Goal: Task Accomplishment & Management: Manage account settings

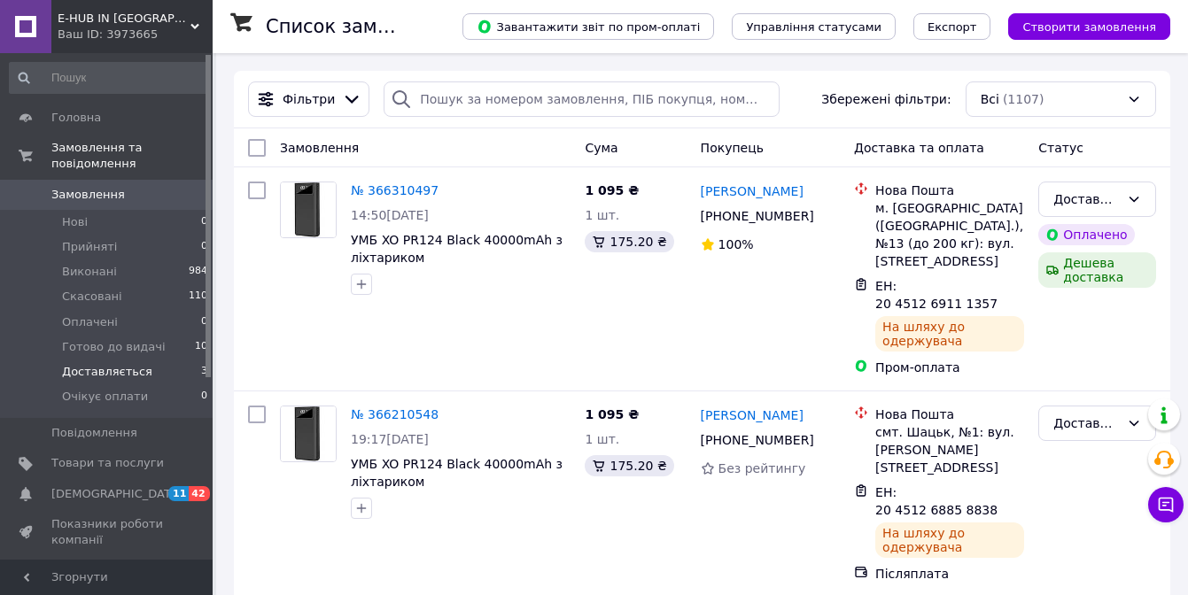
click at [114, 377] on span "Доставляється" at bounding box center [107, 372] width 90 height 16
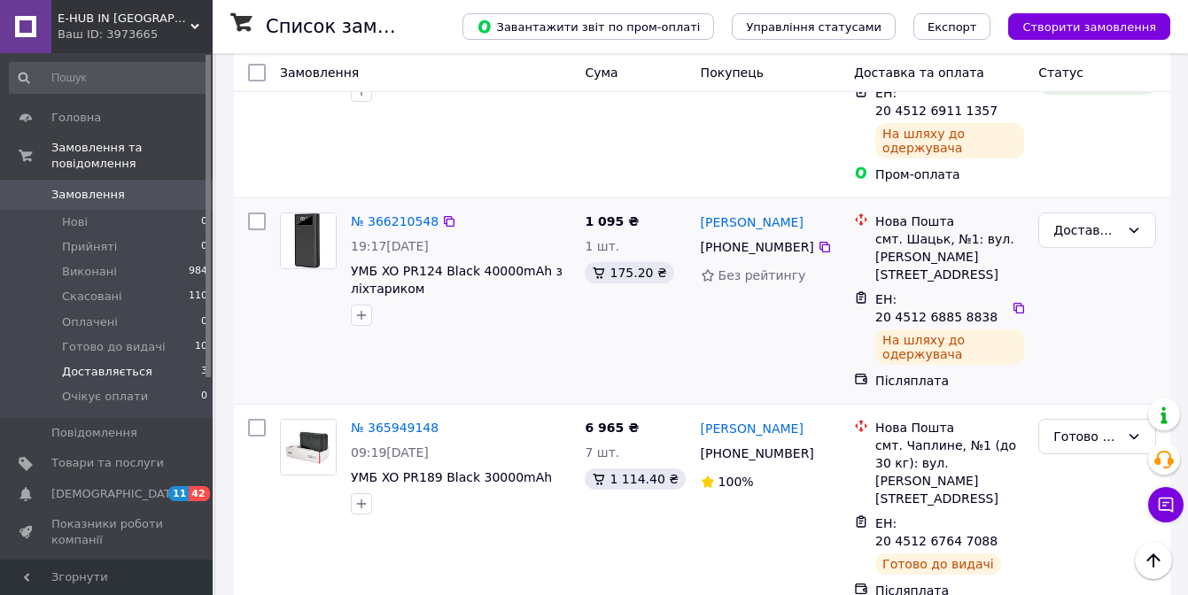
scroll to position [239, 0]
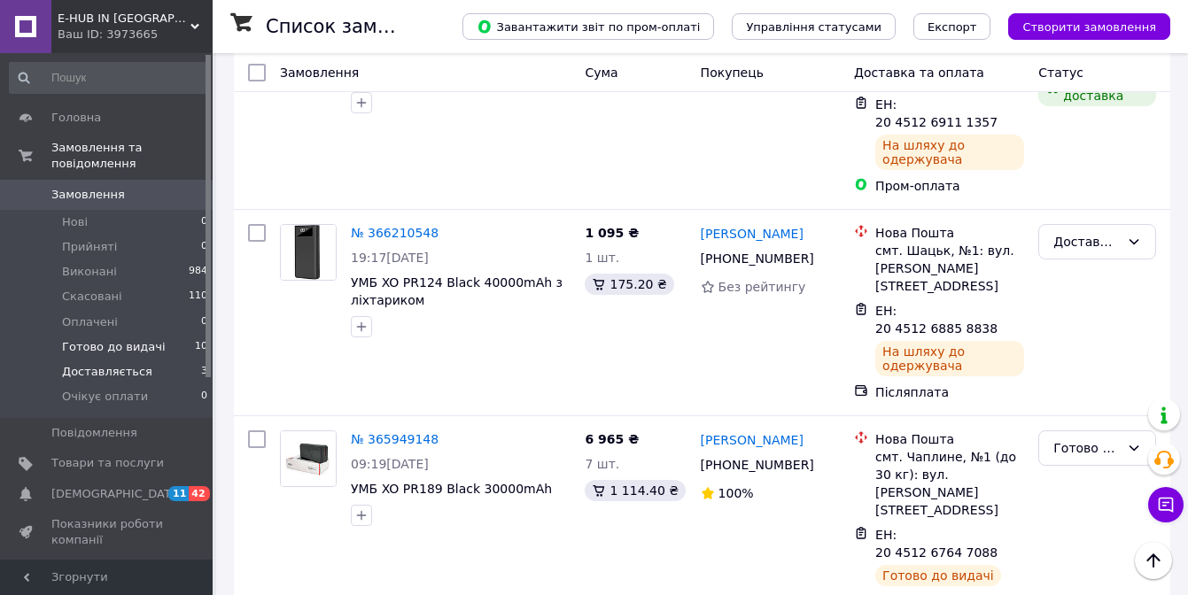
click at [108, 346] on span "Готово до видачі" at bounding box center [114, 347] width 104 height 16
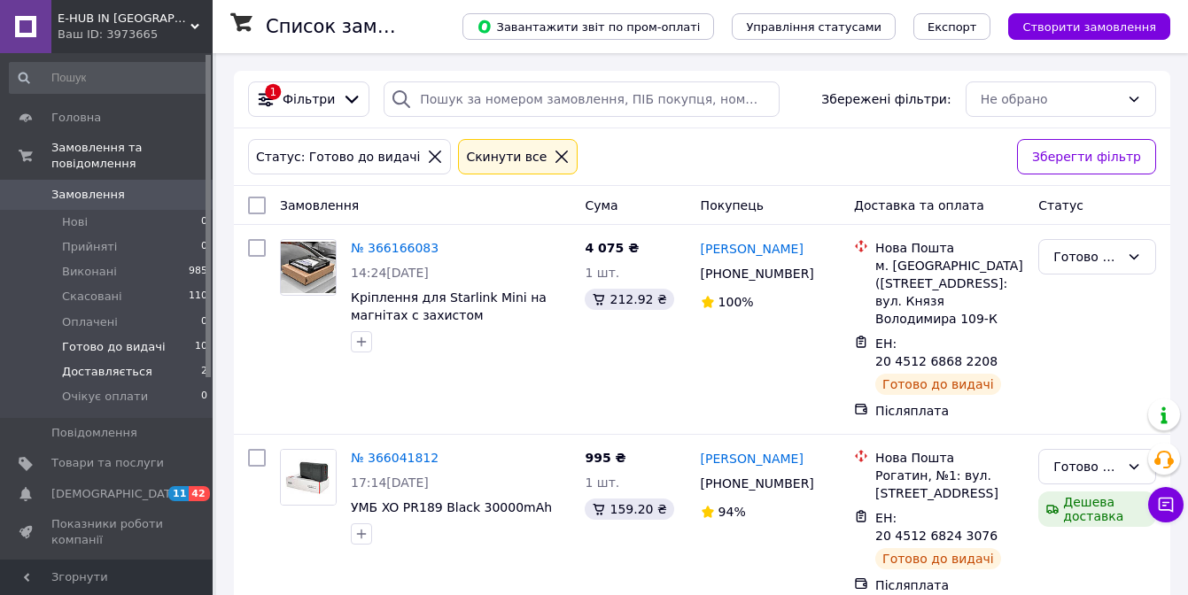
click at [127, 372] on span "Доставляється" at bounding box center [107, 372] width 90 height 16
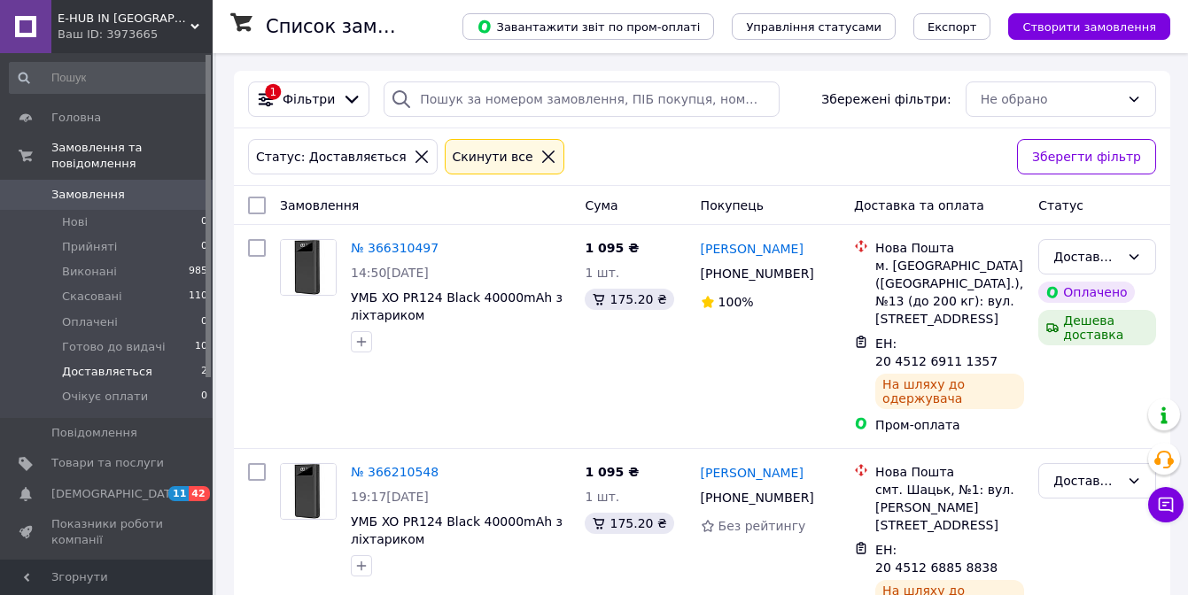
scroll to position [59, 0]
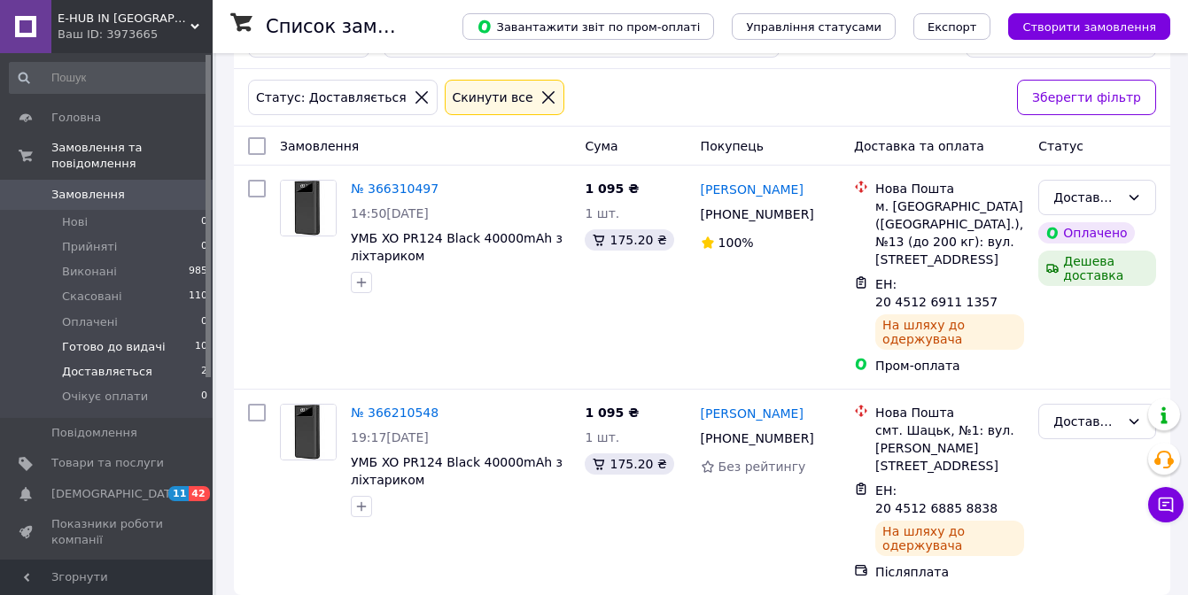
click at [105, 352] on span "Готово до видачі" at bounding box center [114, 347] width 104 height 16
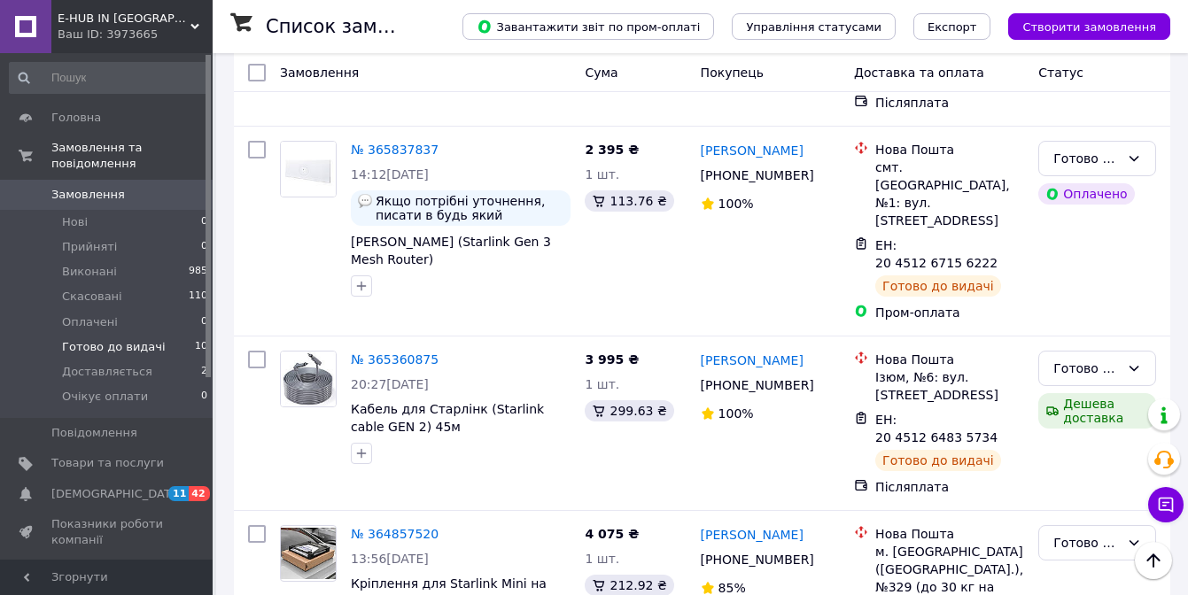
scroll to position [1510, 0]
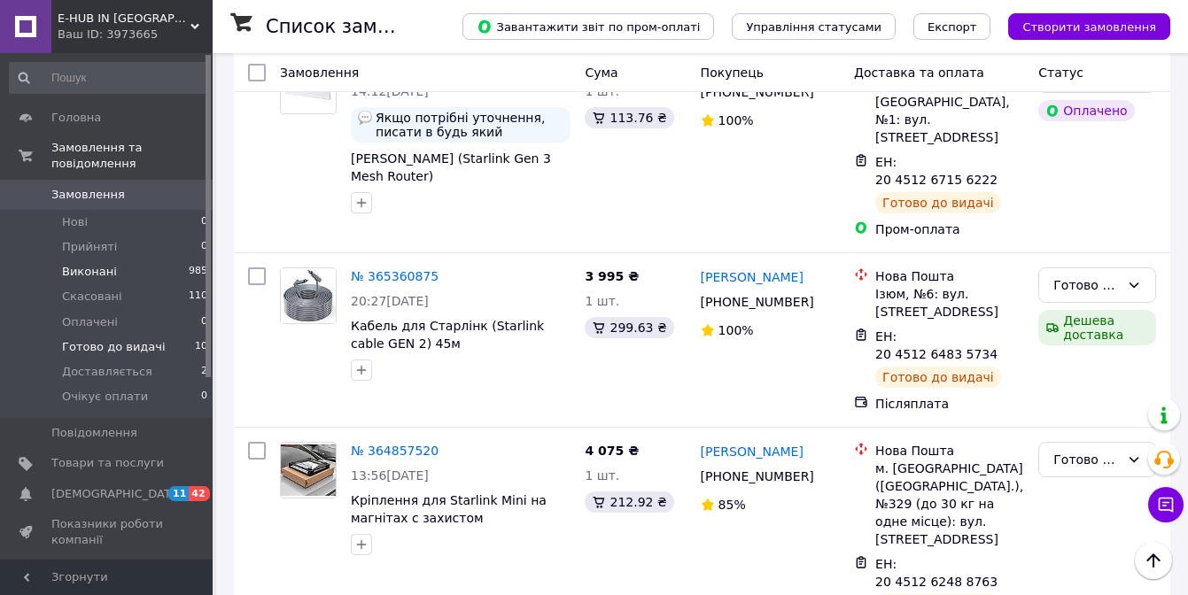
click at [91, 276] on span "Виконані" at bounding box center [89, 272] width 55 height 16
